Goal: Task Accomplishment & Management: Manage account settings

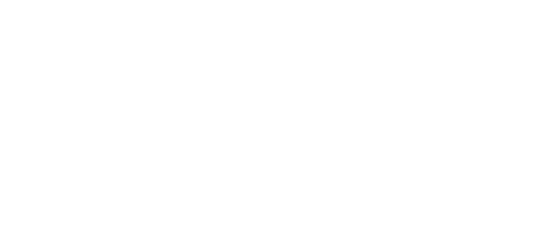
click at [209, 96] on html at bounding box center [268, 124] width 536 height 249
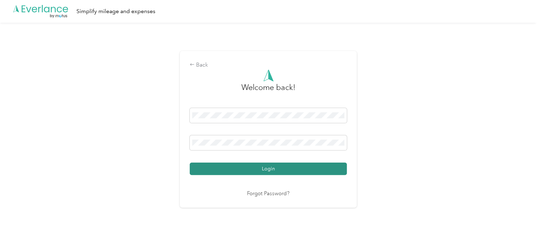
click at [240, 168] on button "Login" at bounding box center [268, 168] width 157 height 12
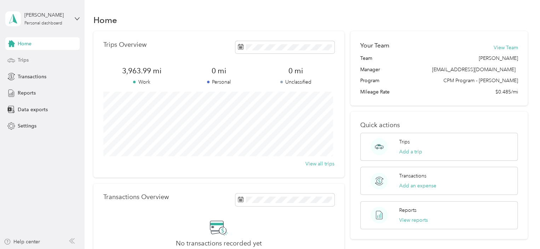
click at [24, 59] on span "Trips" at bounding box center [23, 59] width 11 height 7
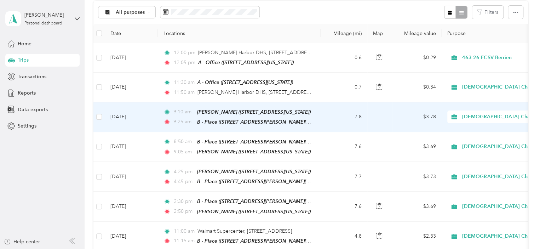
scroll to position [76, 0]
